Goal: Task Accomplishment & Management: Manage account settings

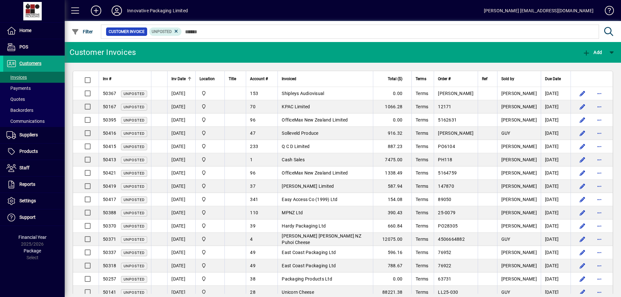
click at [116, 10] on icon at bounding box center [116, 10] width 13 height 10
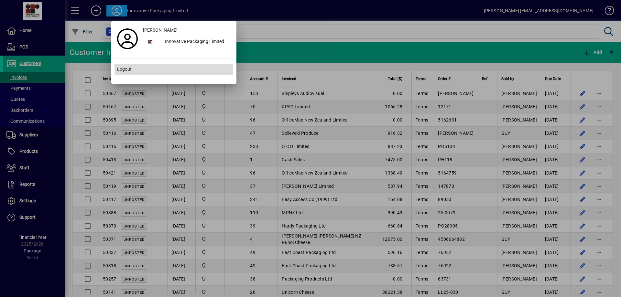
click at [129, 67] on span "Logout" at bounding box center [124, 69] width 15 height 7
